Goal: Transaction & Acquisition: Purchase product/service

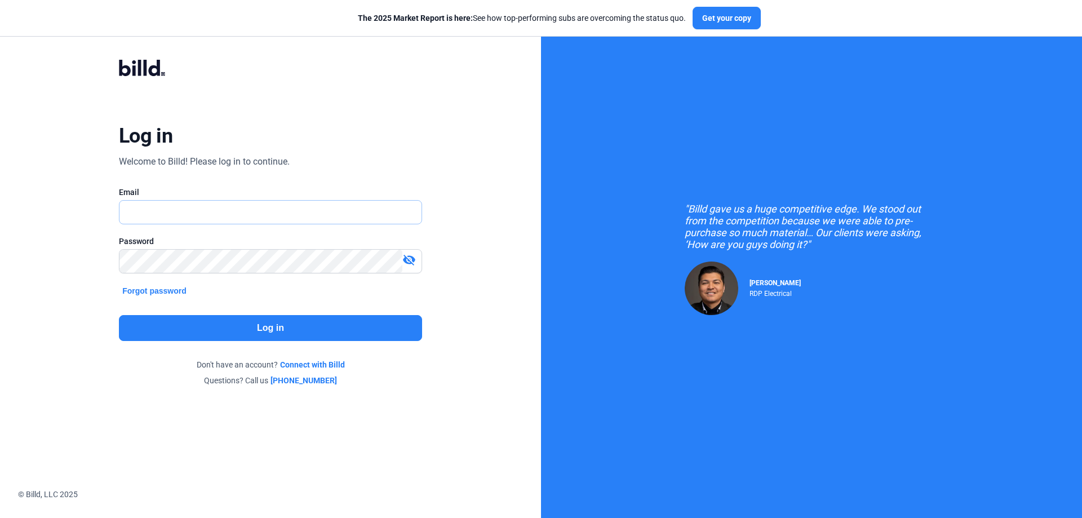
type input "[PERSON_NAME][EMAIL_ADDRESS][DOMAIN_NAME]"
click at [298, 329] on button "Log in" at bounding box center [270, 328] width 303 height 26
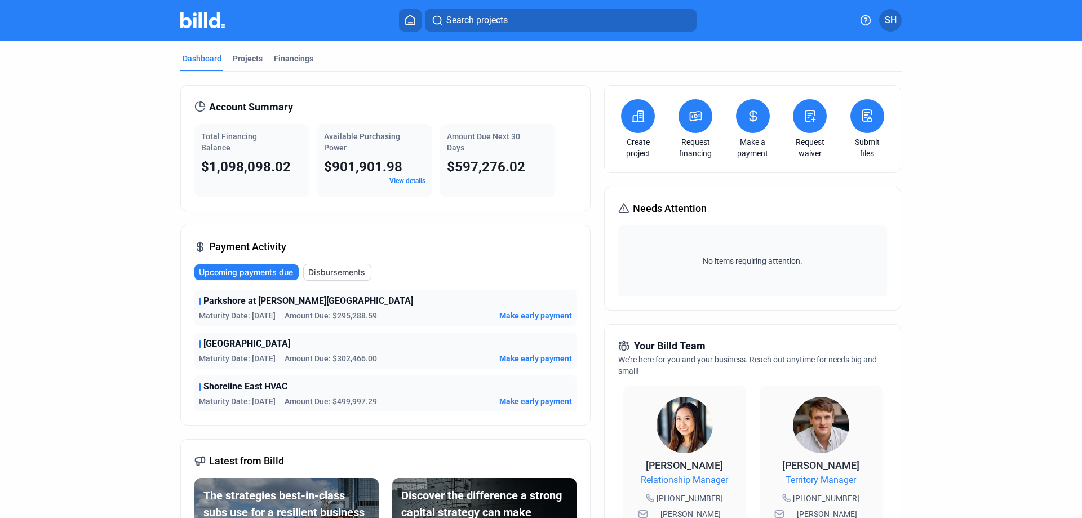
click at [524, 356] on span "Make early payment" at bounding box center [535, 358] width 73 height 11
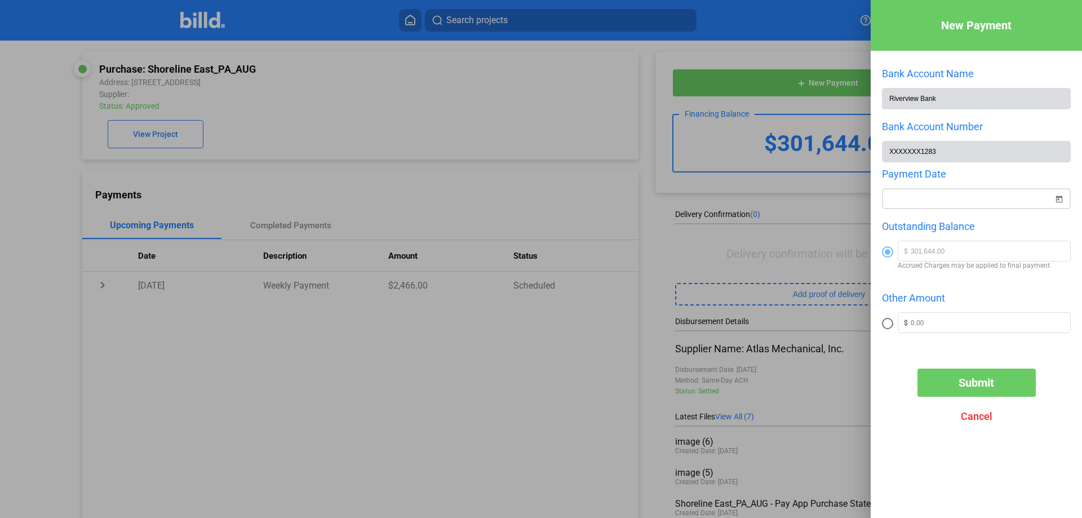
click at [1056, 203] on span "Open calendar" at bounding box center [1059, 192] width 27 height 27
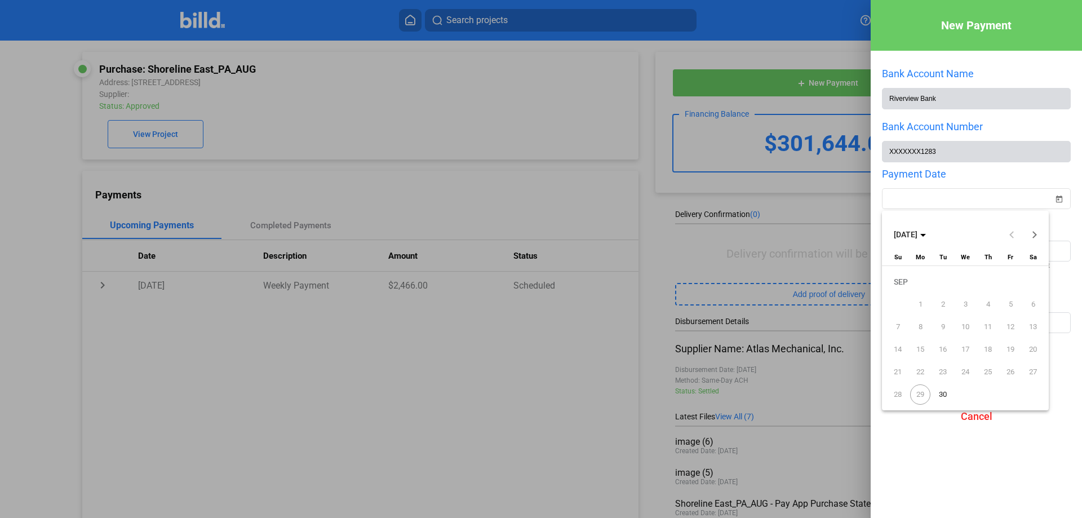
click at [944, 396] on span "30" at bounding box center [943, 394] width 20 height 20
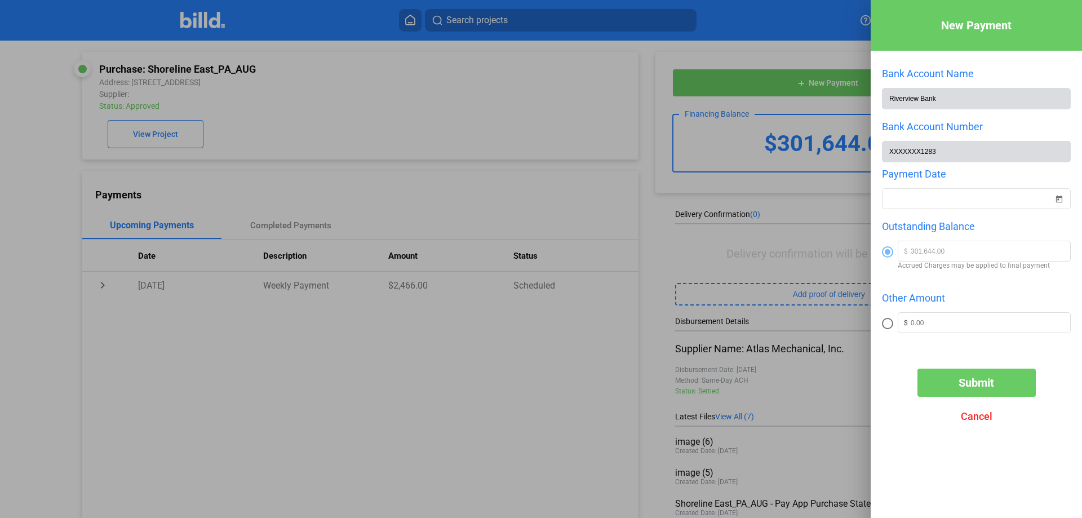
type input "[DATE]"
click at [999, 383] on button "Submit" at bounding box center [977, 383] width 118 height 28
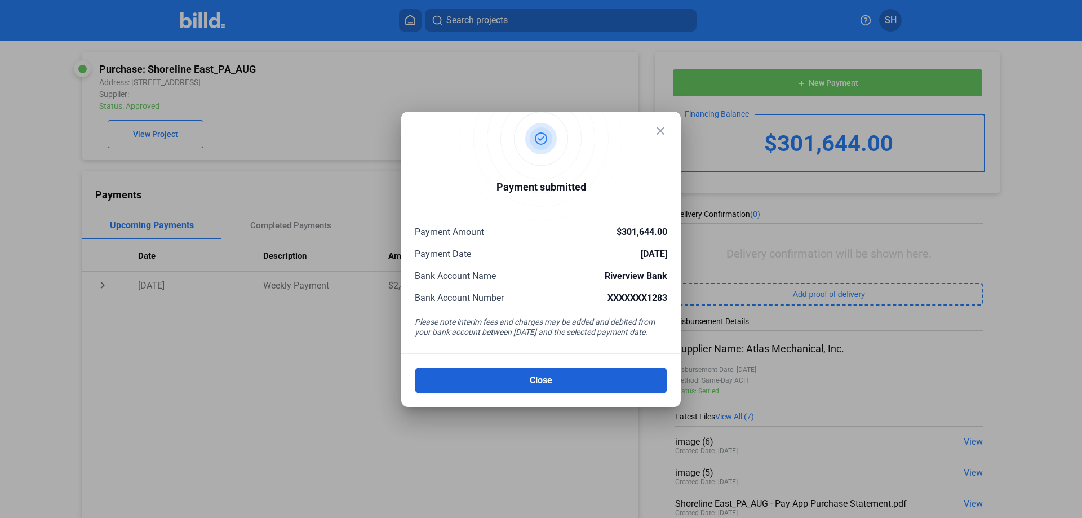
click at [582, 379] on button "Close" at bounding box center [541, 381] width 253 height 26
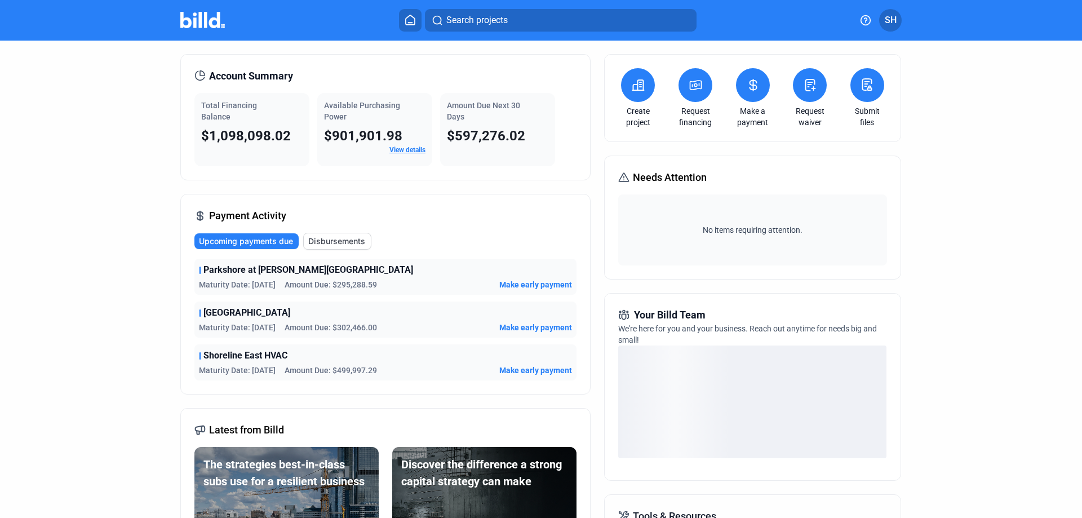
scroll to position [56, 0]
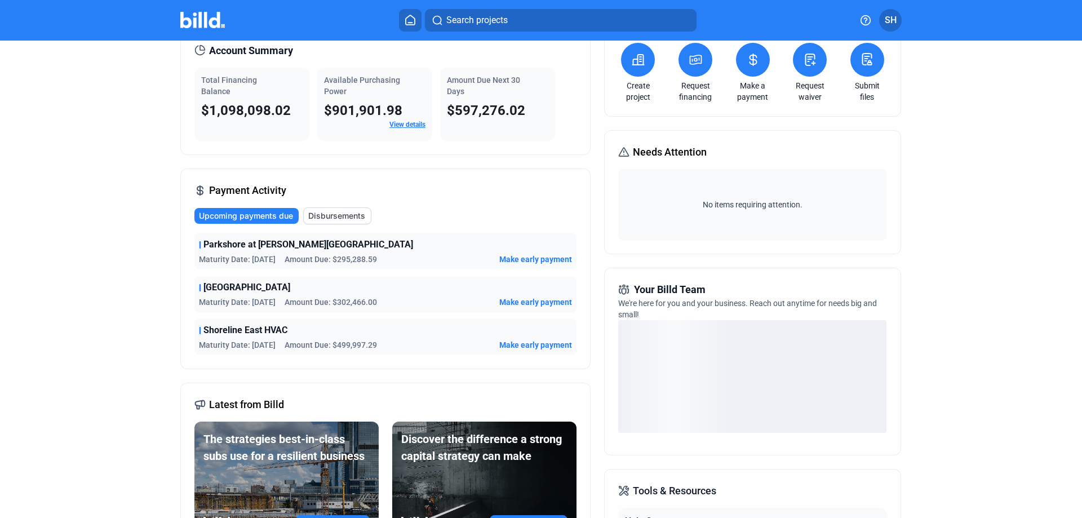
click at [510, 344] on span "Make early payment" at bounding box center [535, 344] width 73 height 11
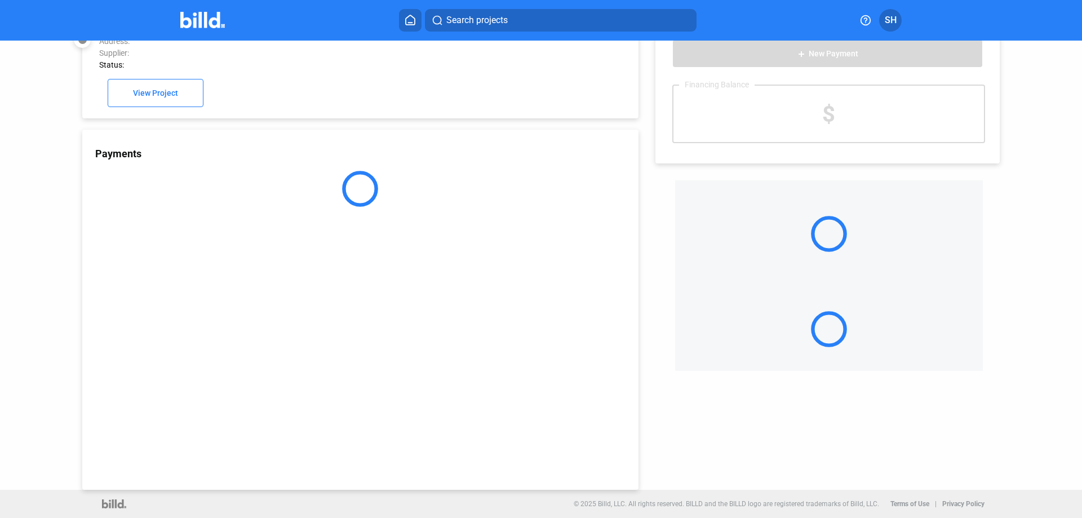
scroll to position [31, 0]
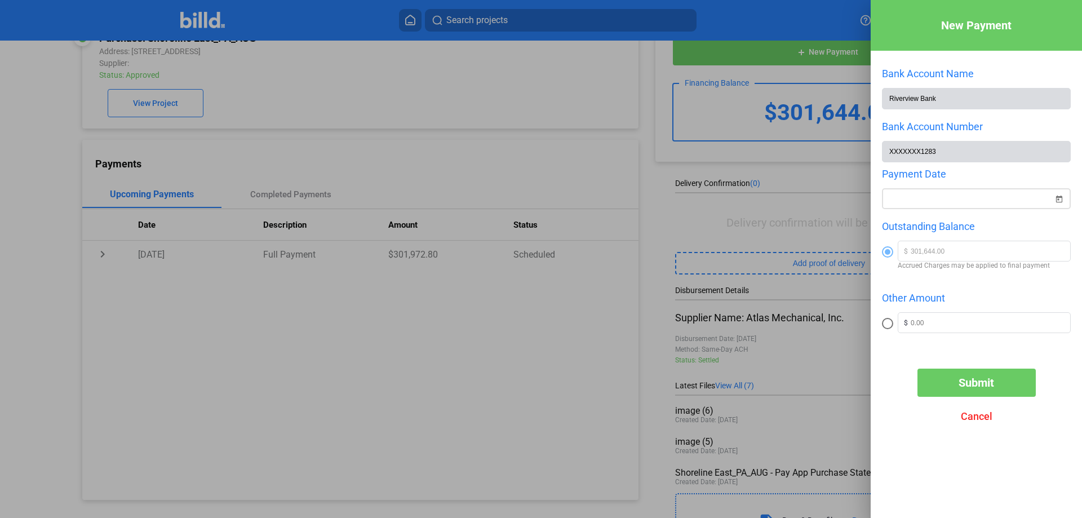
click at [1059, 200] on span "Open calendar" at bounding box center [1059, 192] width 27 height 27
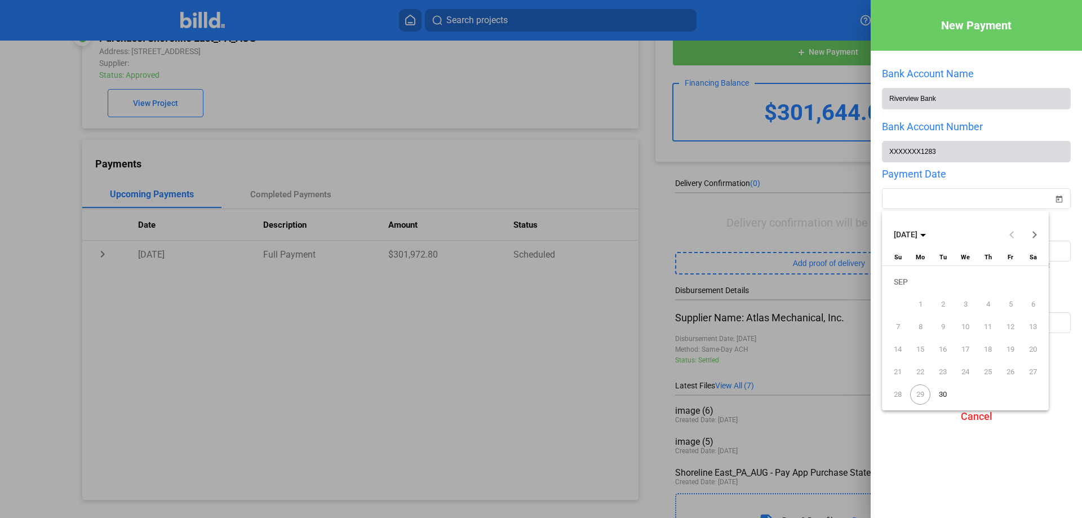
click at [947, 393] on span "30" at bounding box center [943, 394] width 20 height 20
type input "[DATE]"
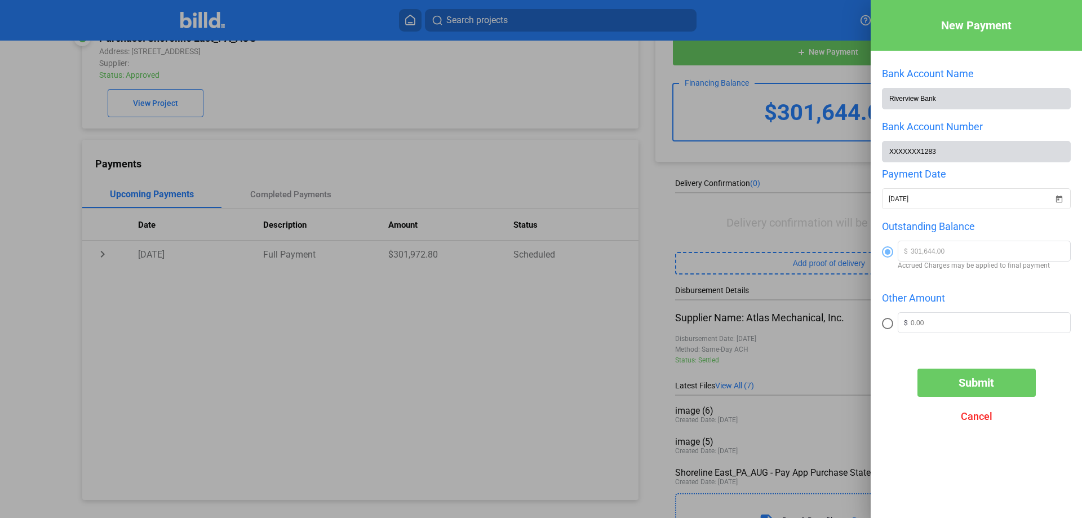
click at [989, 422] on span "Cancel" at bounding box center [977, 416] width 32 height 12
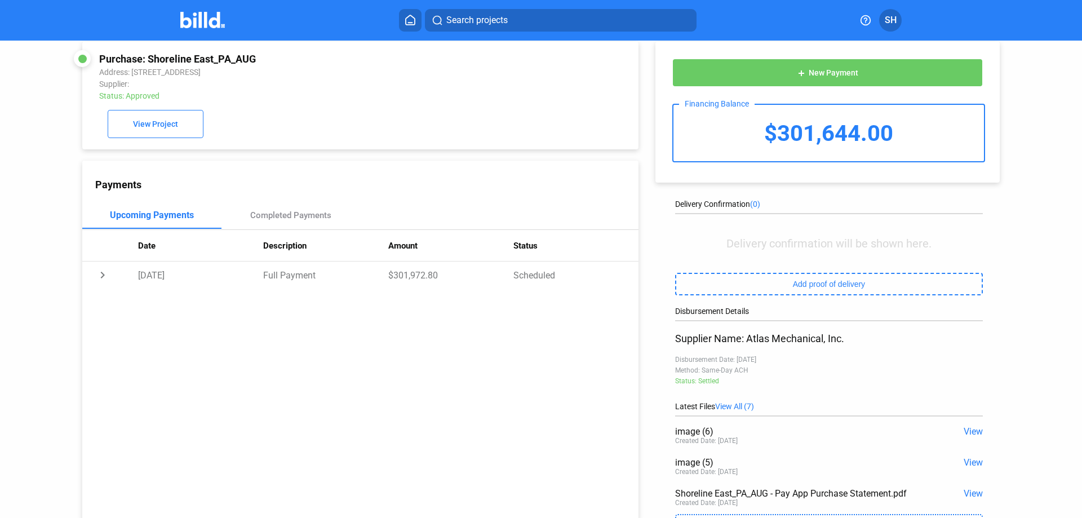
scroll to position [0, 0]
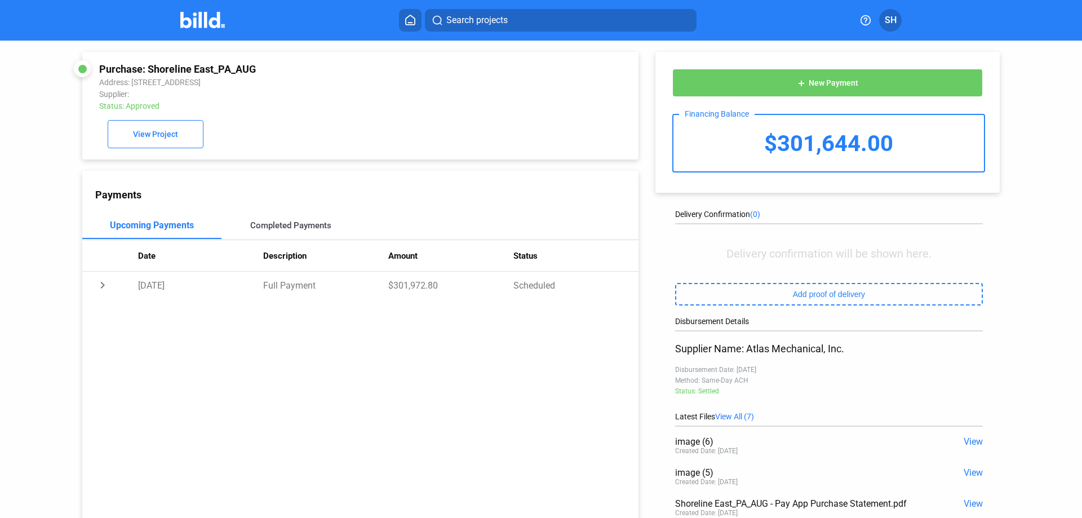
click at [275, 225] on div "Completed Payments" at bounding box center [290, 225] width 81 height 10
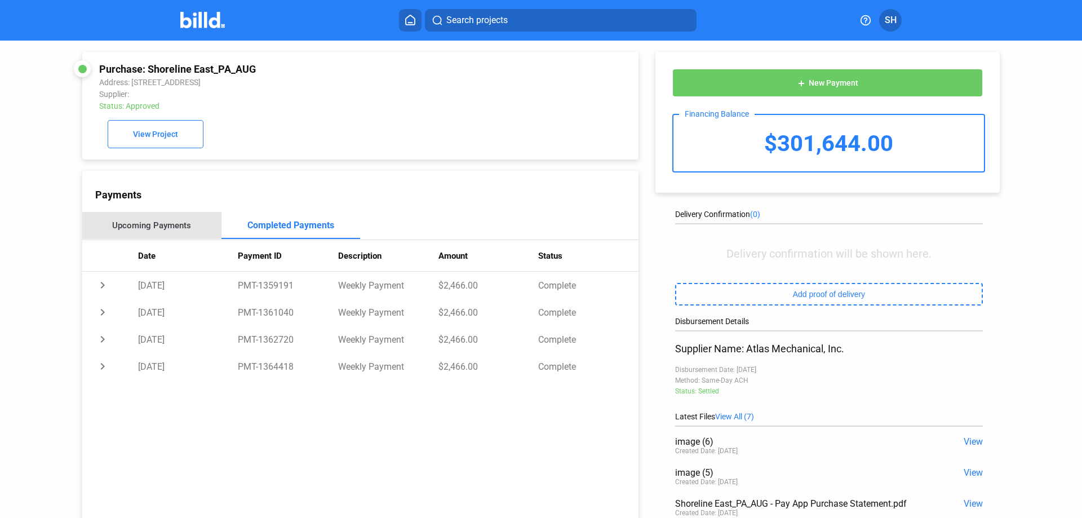
click at [160, 224] on div "Upcoming Payments" at bounding box center [151, 225] width 79 height 10
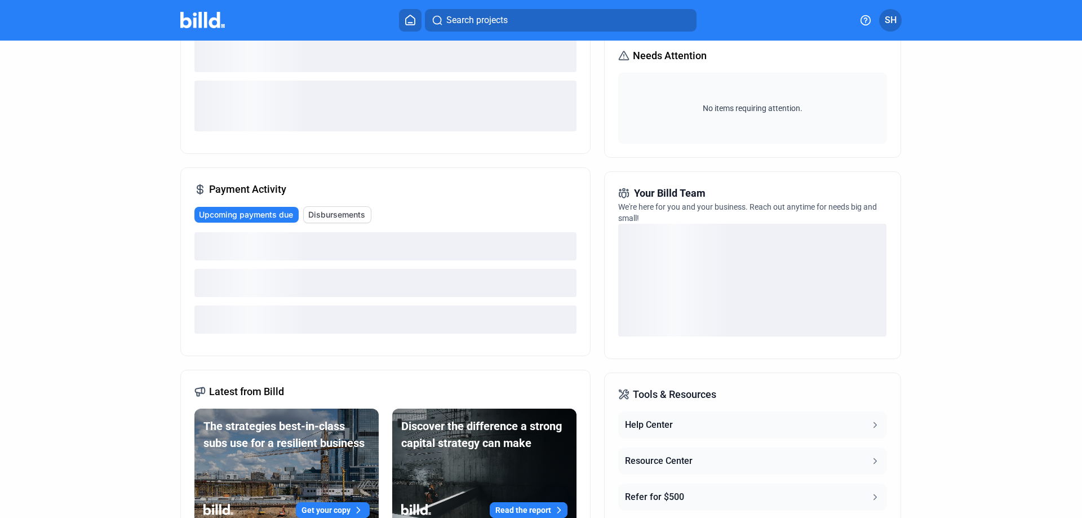
scroll to position [169, 0]
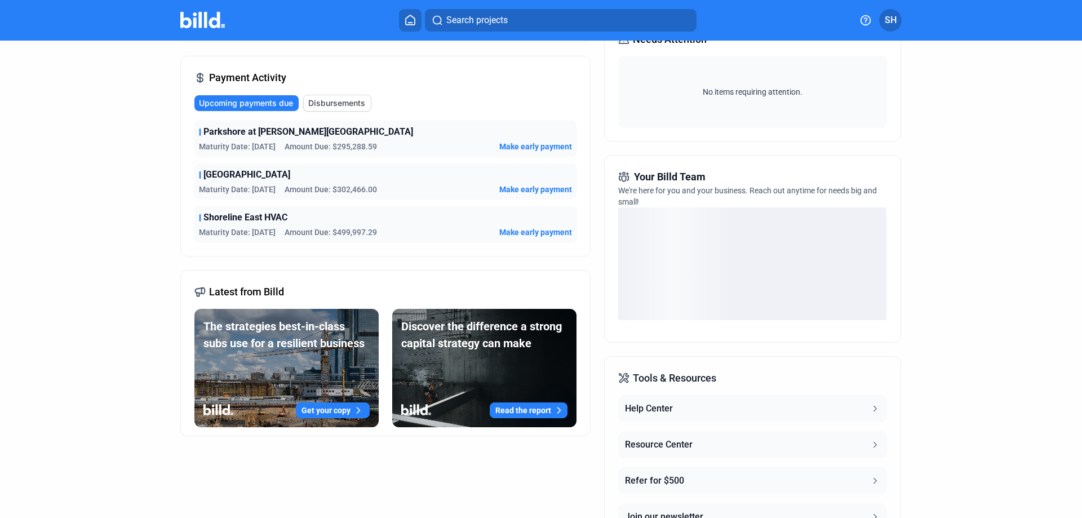
click at [256, 99] on span "Upcoming payments due" at bounding box center [246, 103] width 94 height 11
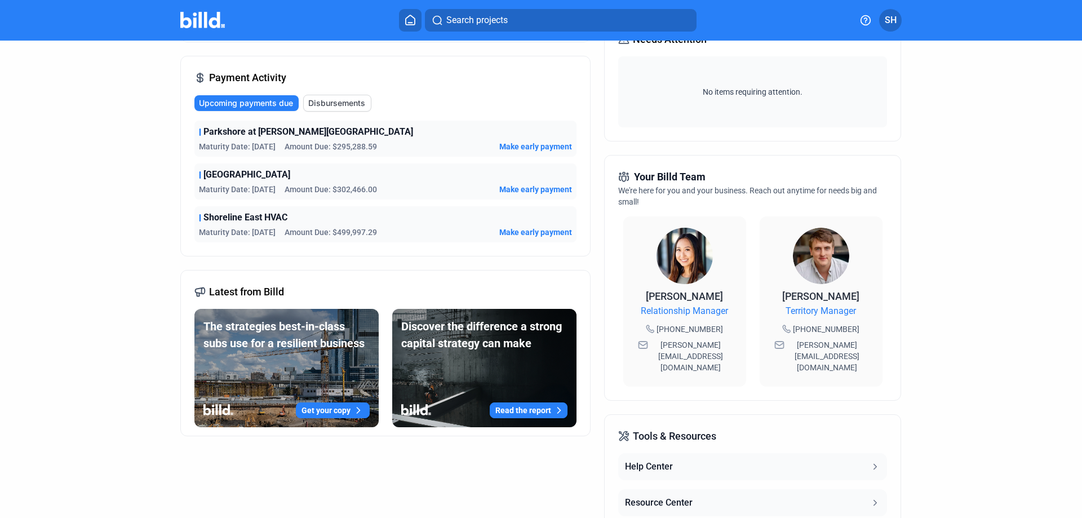
click at [304, 218] on div "Shoreline East HVAC" at bounding box center [385, 218] width 373 height 14
click at [524, 234] on span "Make early payment" at bounding box center [535, 232] width 73 height 11
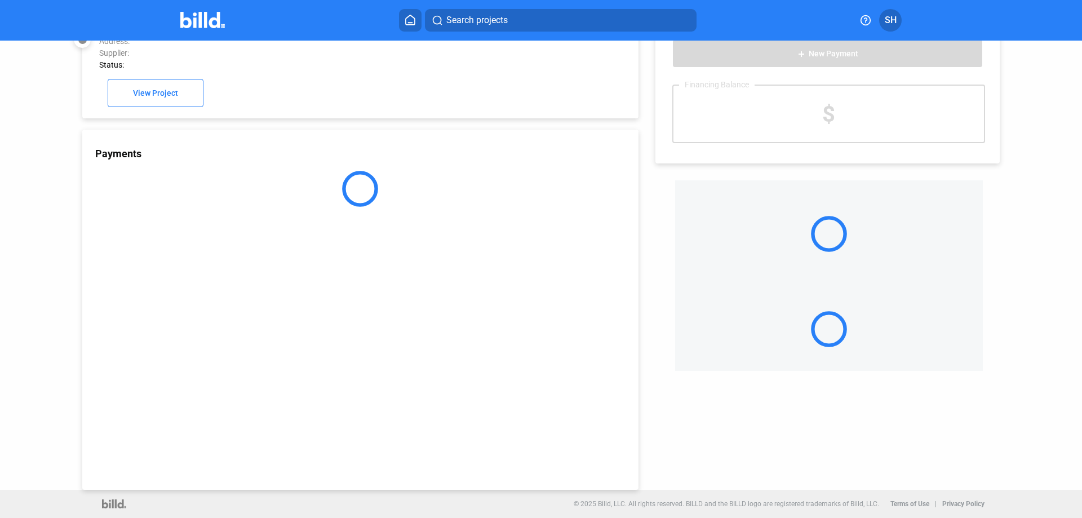
scroll to position [31, 0]
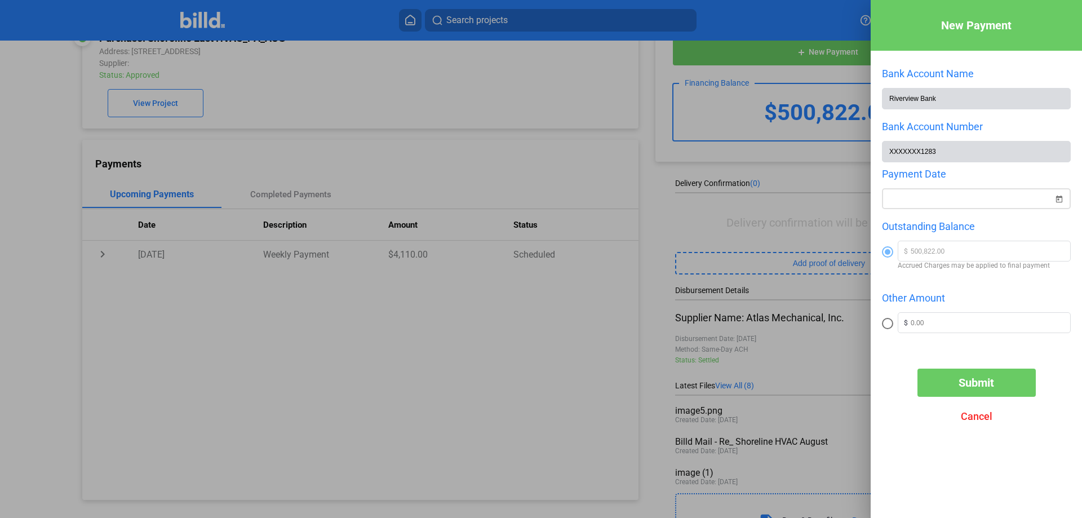
click at [1060, 197] on span "Open calendar" at bounding box center [1059, 192] width 27 height 27
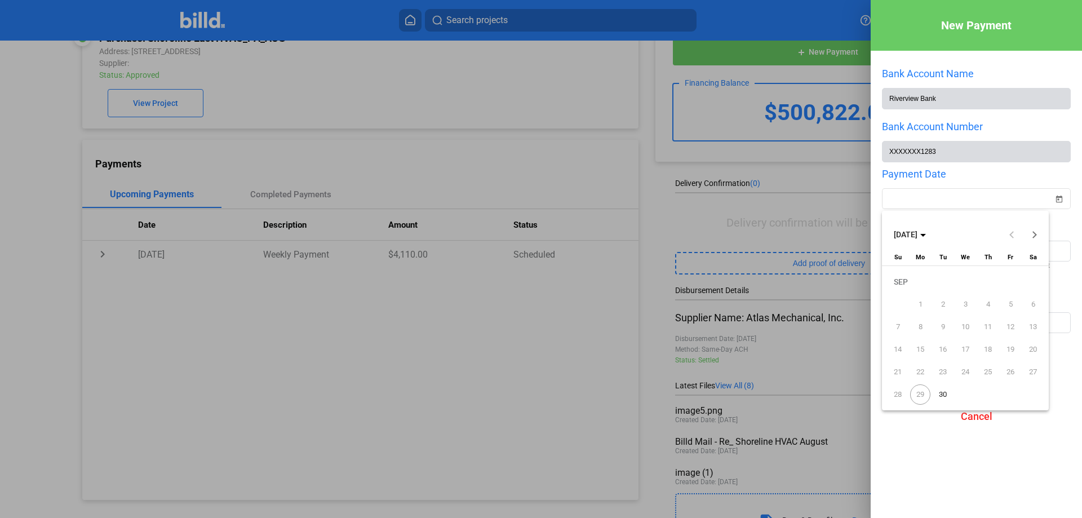
click at [946, 393] on span "30" at bounding box center [943, 394] width 20 height 20
type input "[DATE]"
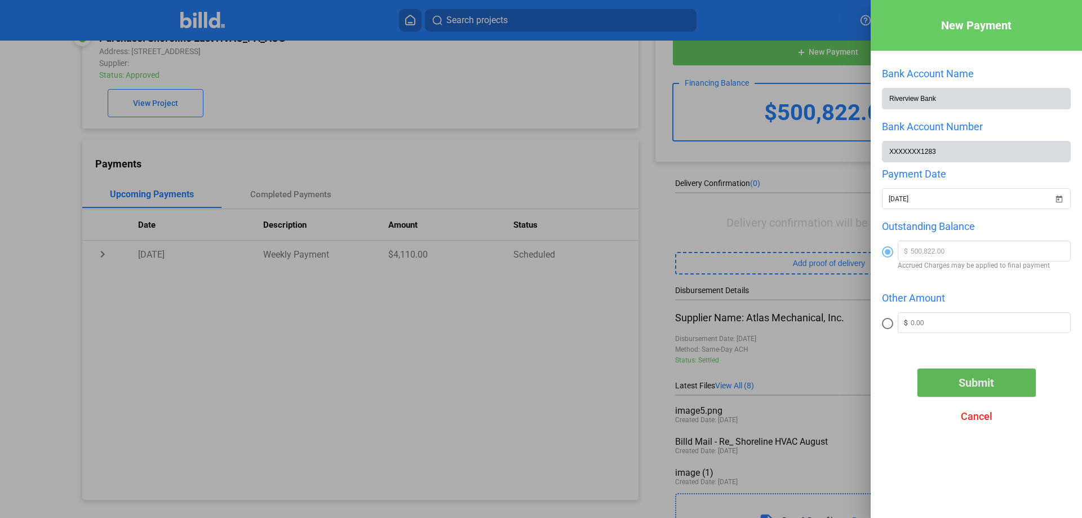
click at [981, 382] on span "Submit" at bounding box center [977, 383] width 36 height 14
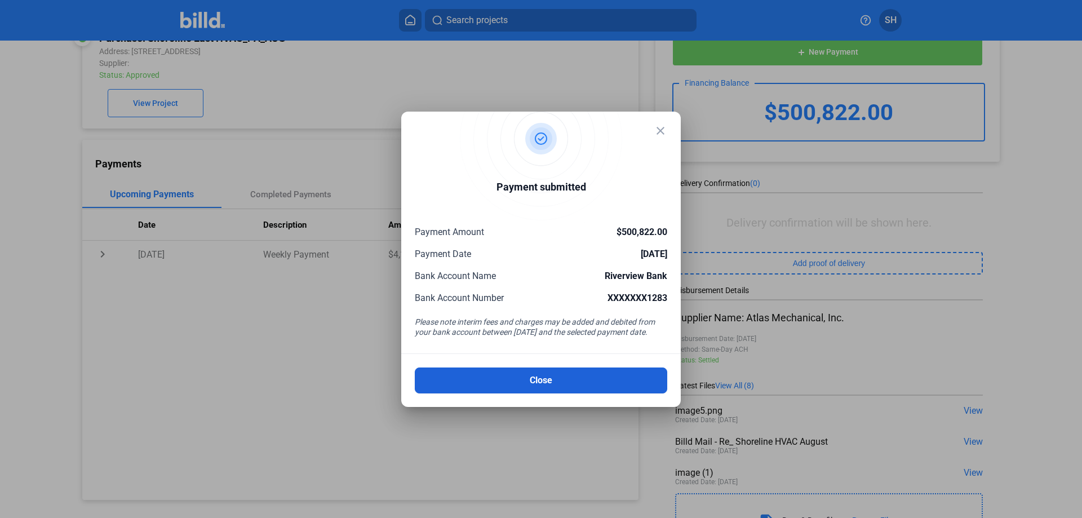
click at [588, 374] on button "Close" at bounding box center [541, 381] width 253 height 26
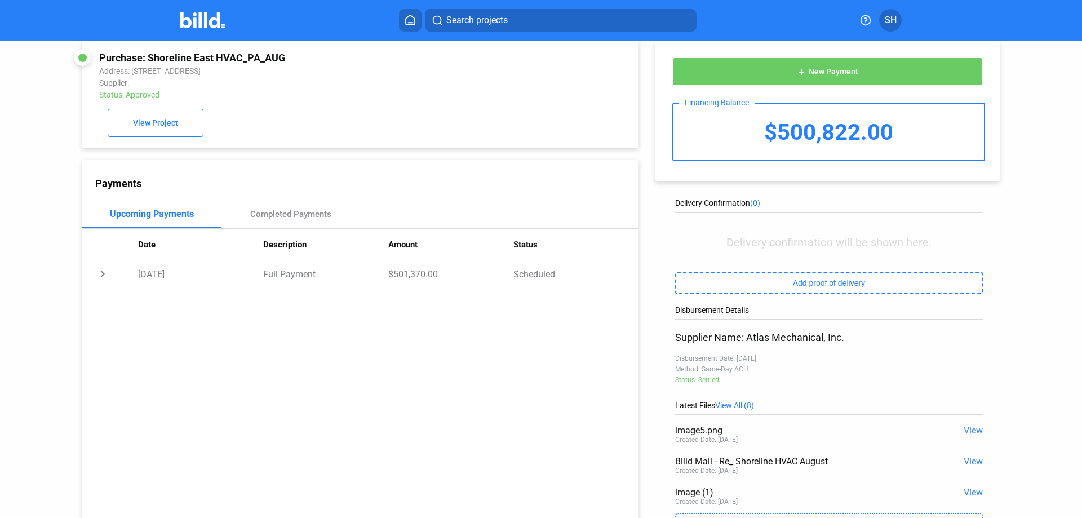
scroll to position [0, 0]
